Goal: Information Seeking & Learning: Learn about a topic

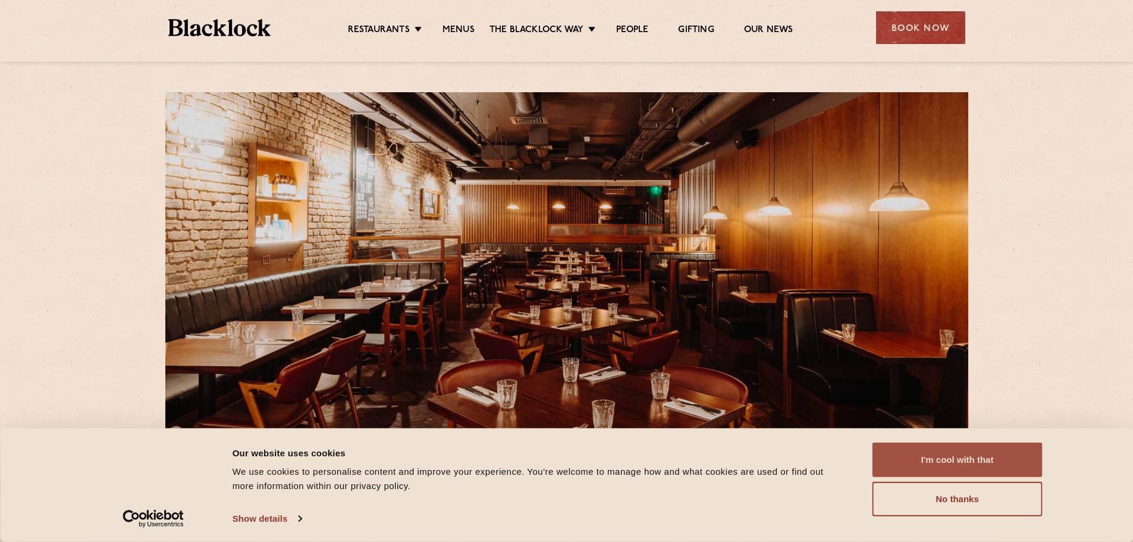
click at [913, 453] on button "I'm cool with that" at bounding box center [957, 459] width 170 height 34
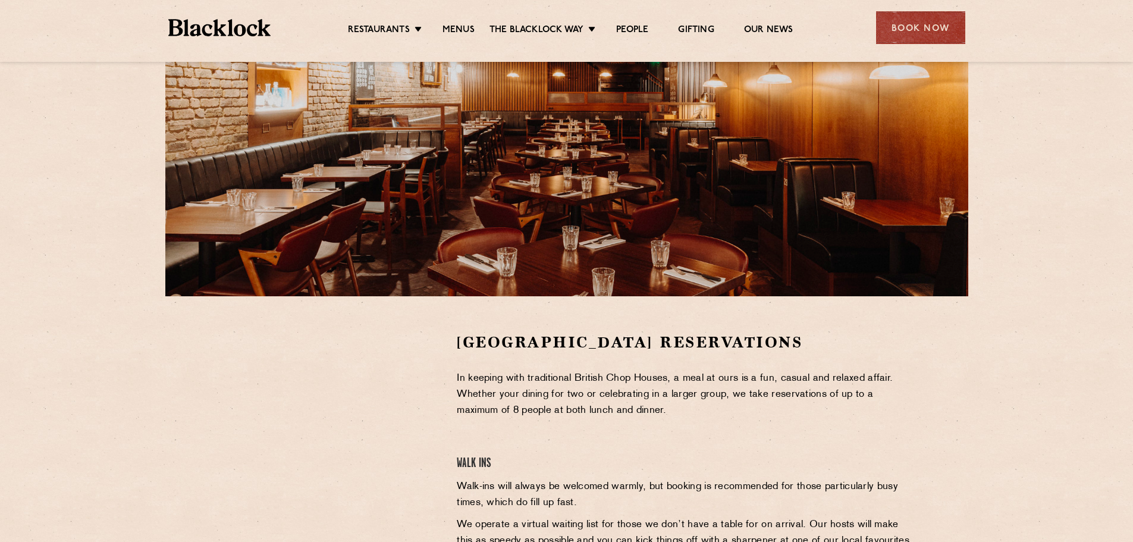
scroll to position [119, 0]
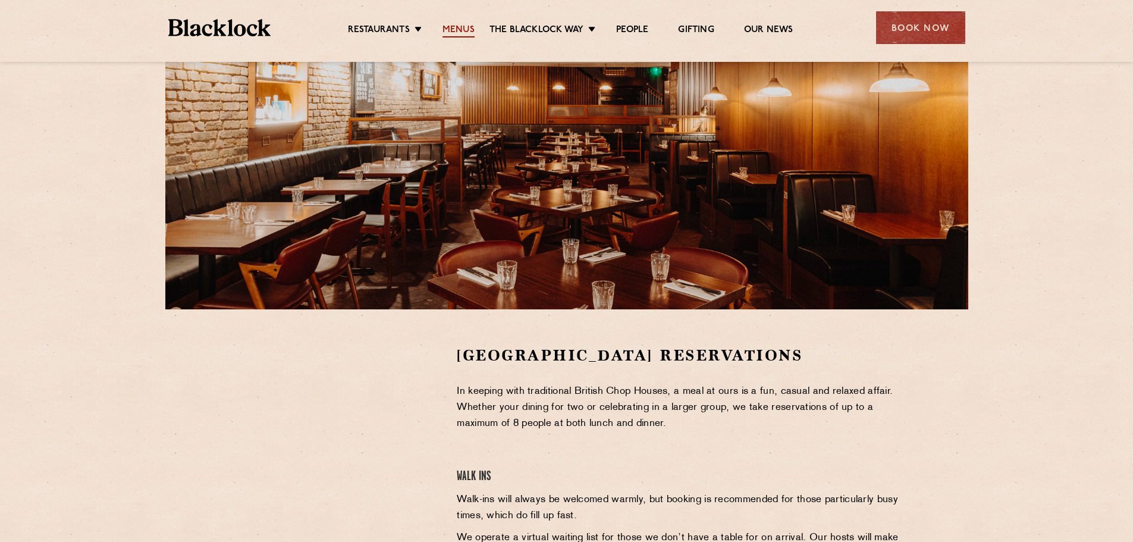
click at [451, 27] on link "Menus" at bounding box center [458, 30] width 32 height 13
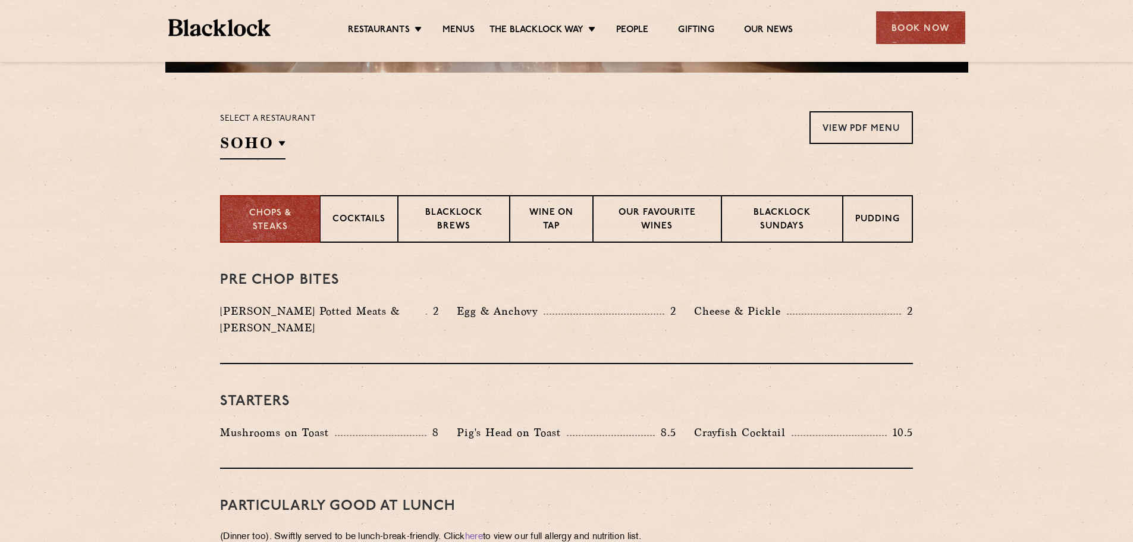
scroll to position [357, 0]
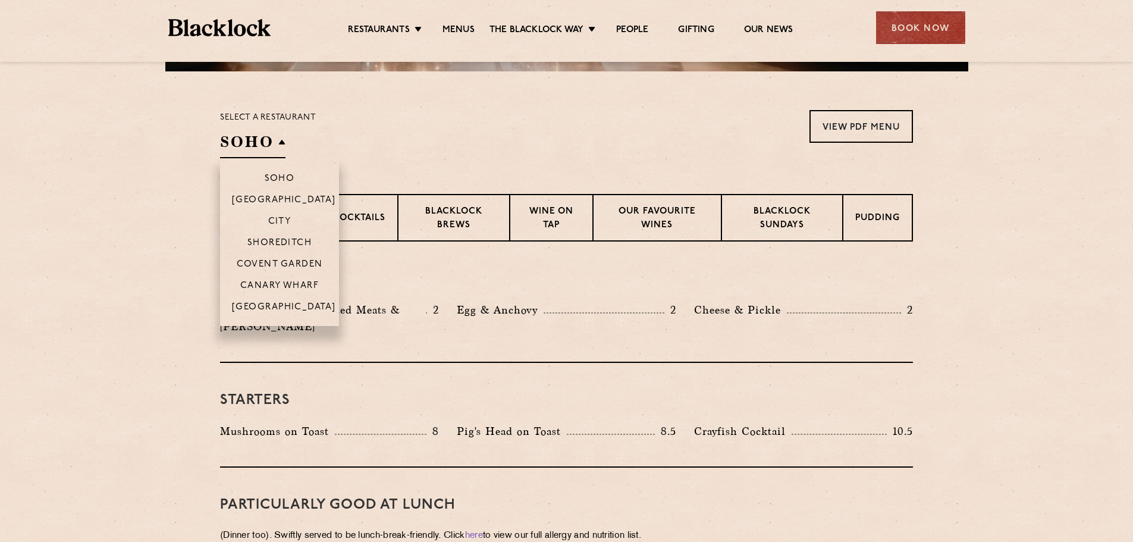
click at [273, 134] on h2 "SOHO" at bounding box center [252, 144] width 65 height 27
click at [283, 256] on li "Covent Garden" at bounding box center [279, 263] width 119 height 21
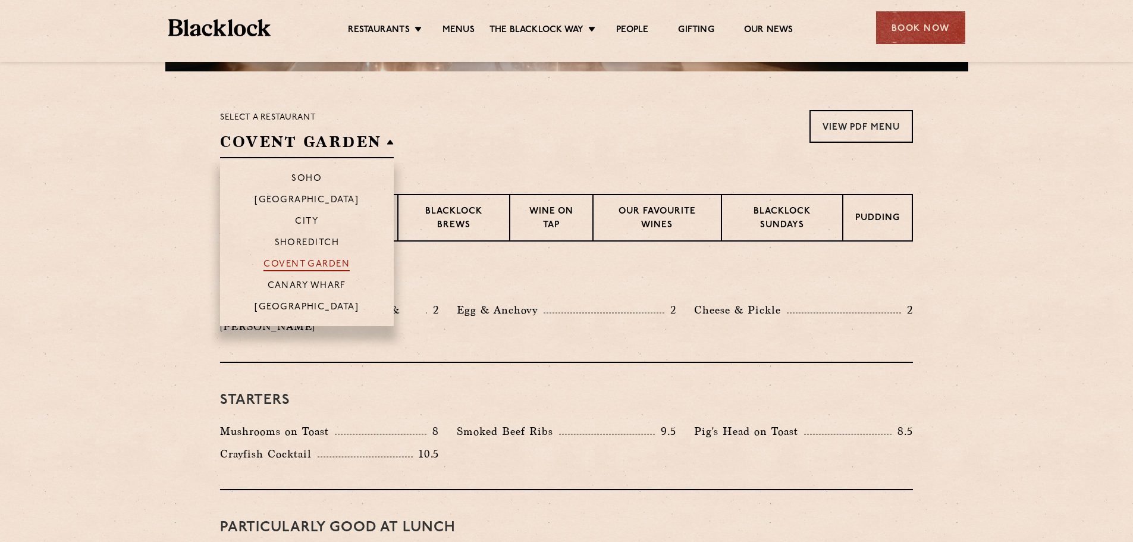
click at [283, 264] on p "Covent Garden" at bounding box center [306, 265] width 86 height 12
click at [309, 265] on p "Covent Garden" at bounding box center [306, 265] width 86 height 12
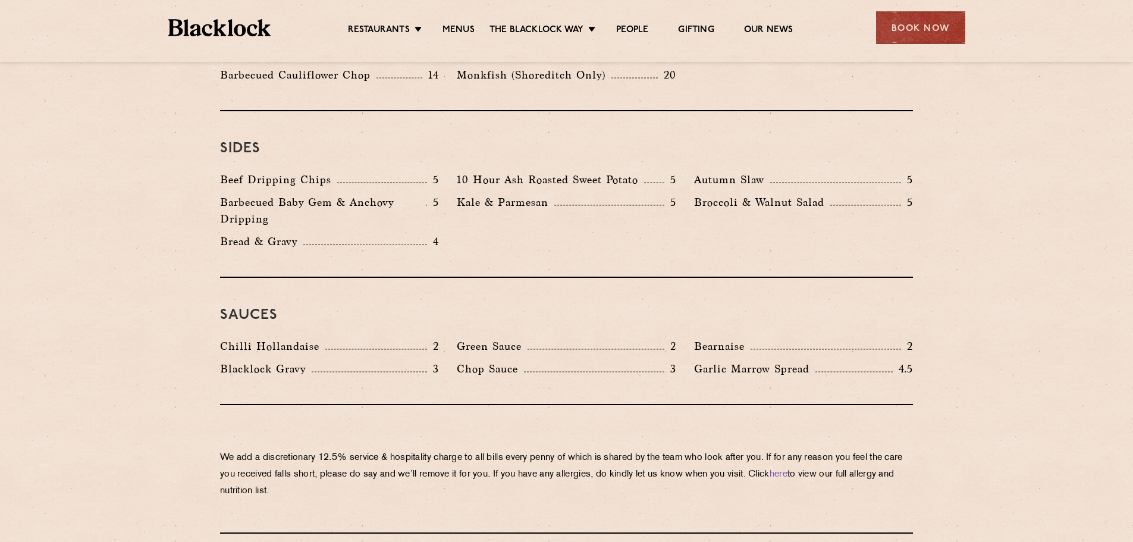
scroll to position [1843, 0]
